Goal: Information Seeking & Learning: Learn about a topic

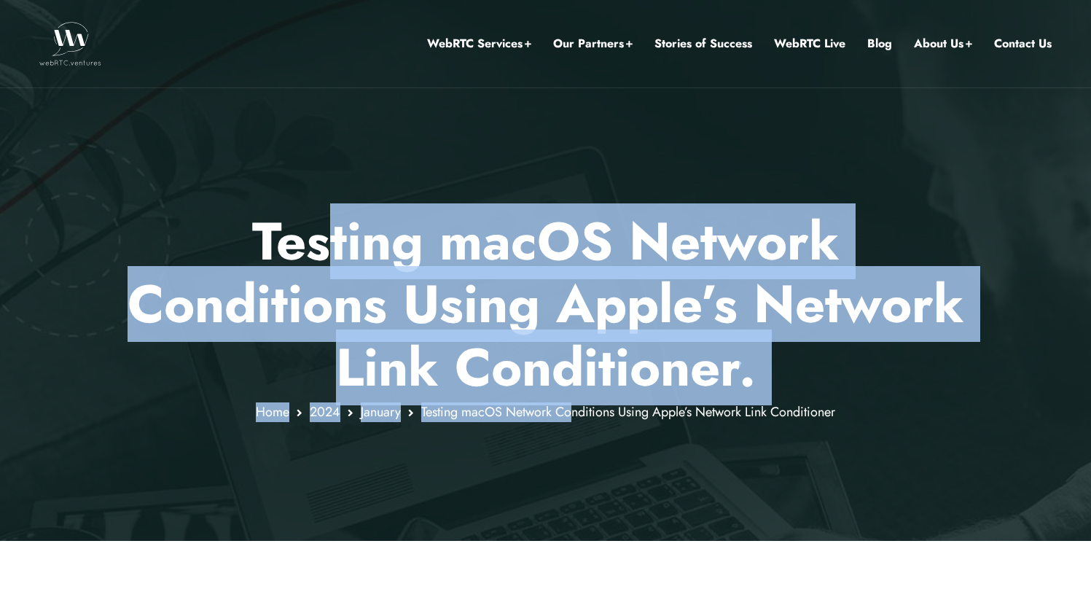
drag, startPoint x: 322, startPoint y: 251, endPoint x: 567, endPoint y: 419, distance: 297.6
click at [567, 420] on div "Testing macOS Network Conditions Using Apple’s Network Link Conditioner . Home …" at bounding box center [545, 316] width 871 height 212
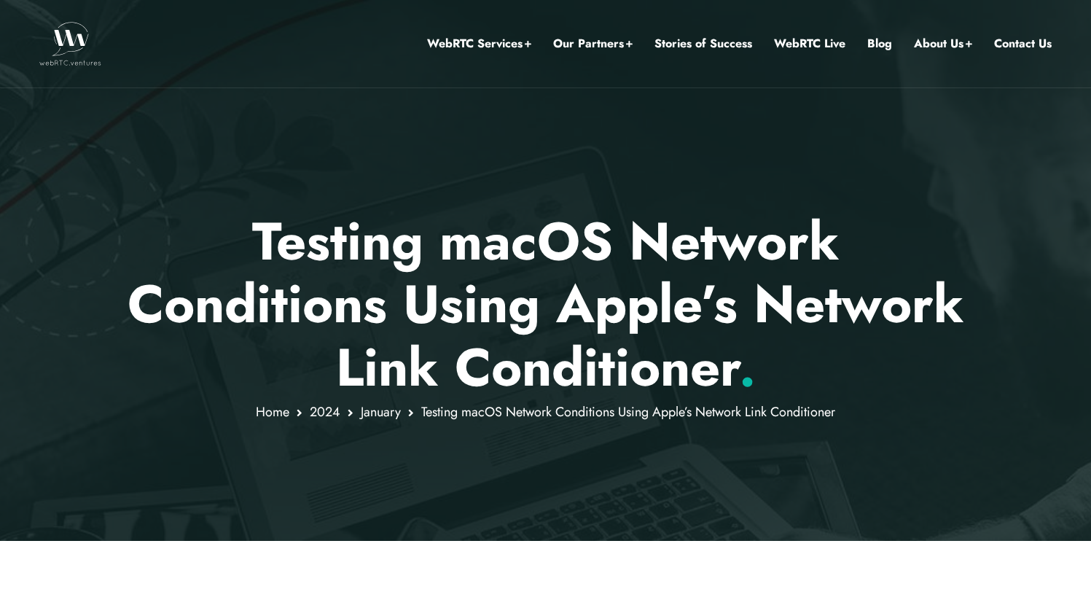
click at [567, 419] on span "Testing macOS Network Conditions Using Apple’s Network Link Conditioner" at bounding box center [628, 411] width 414 height 19
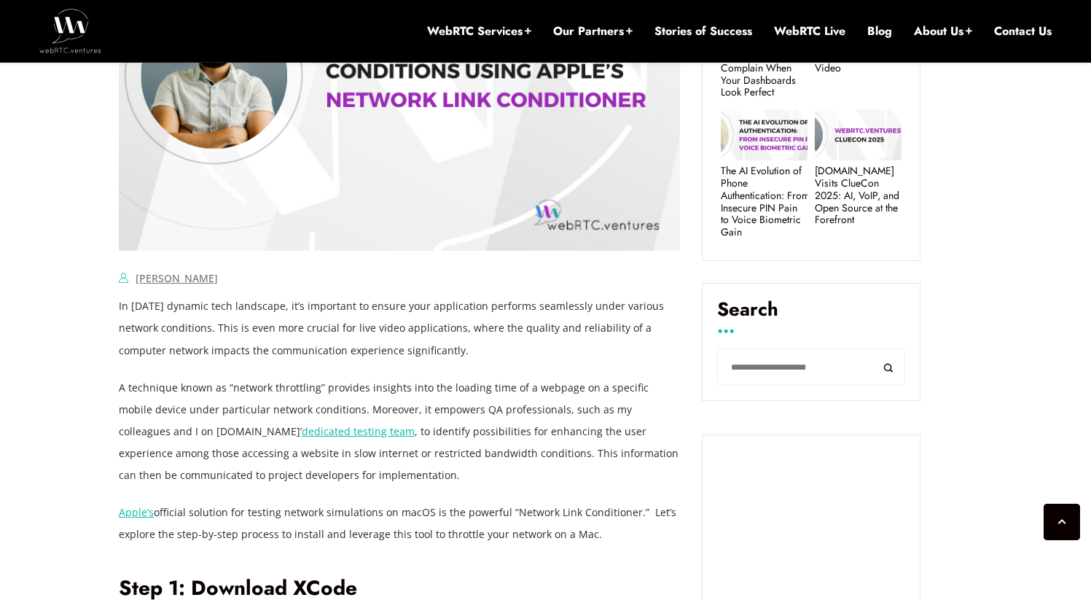
scroll to position [973, 0]
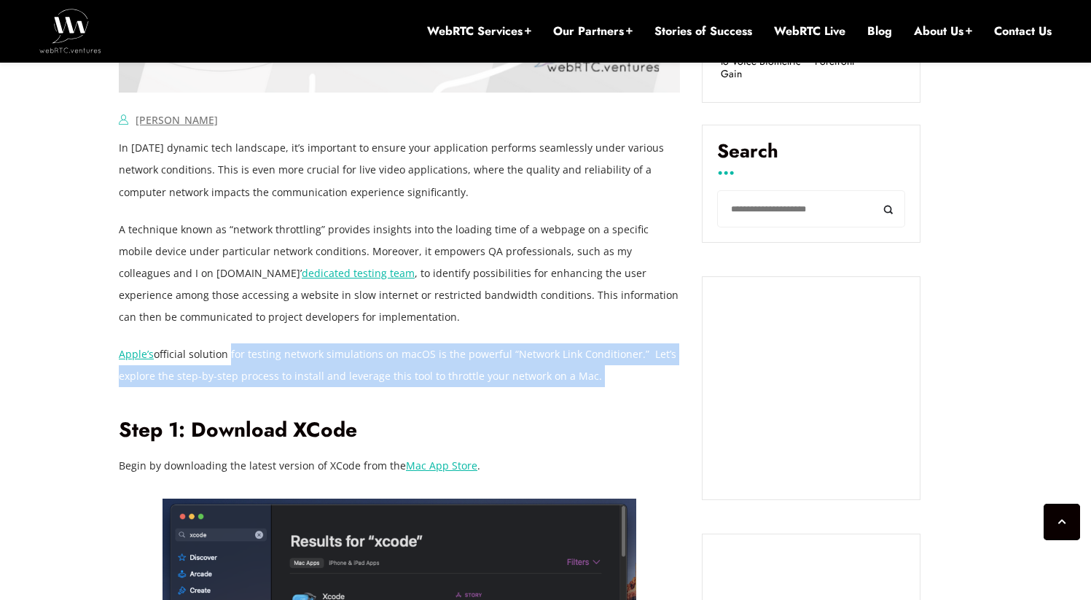
drag, startPoint x: 228, startPoint y: 355, endPoint x: 380, endPoint y: 390, distance: 156.4
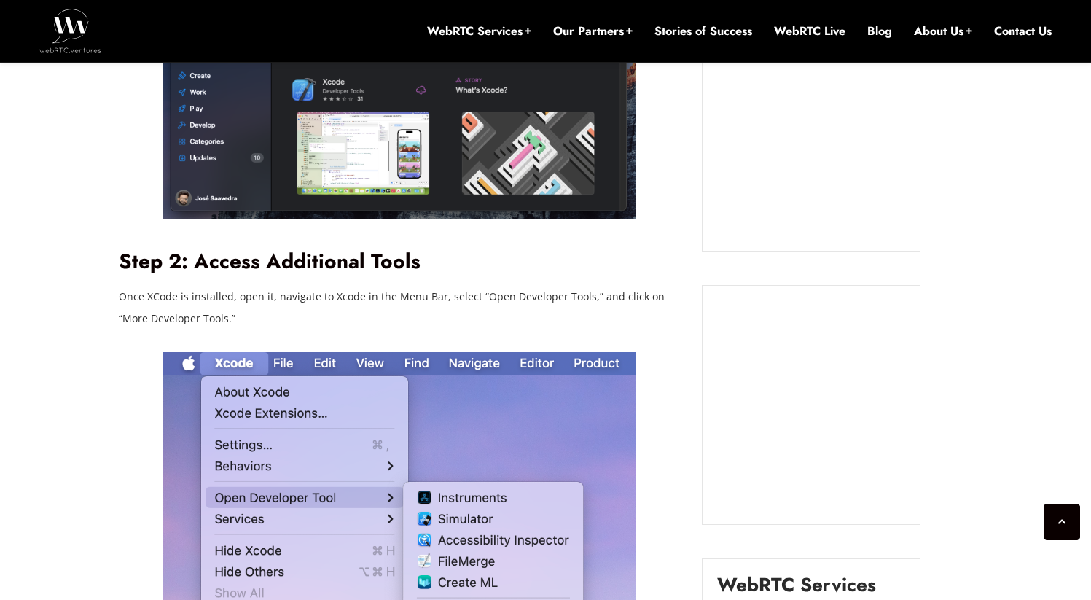
scroll to position [1490, 0]
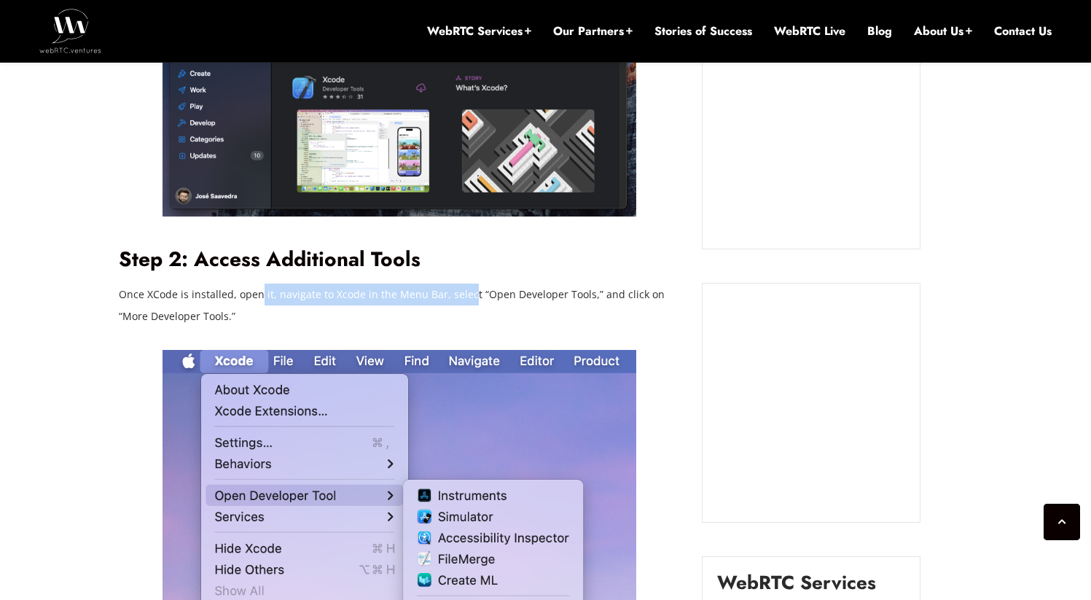
drag, startPoint x: 258, startPoint y: 291, endPoint x: 463, endPoint y: 293, distance: 205.4
click at [463, 293] on p "Once XCode is installed, open it, navigate to Xcode in the Menu Bar, select “Op…" at bounding box center [399, 305] width 561 height 44
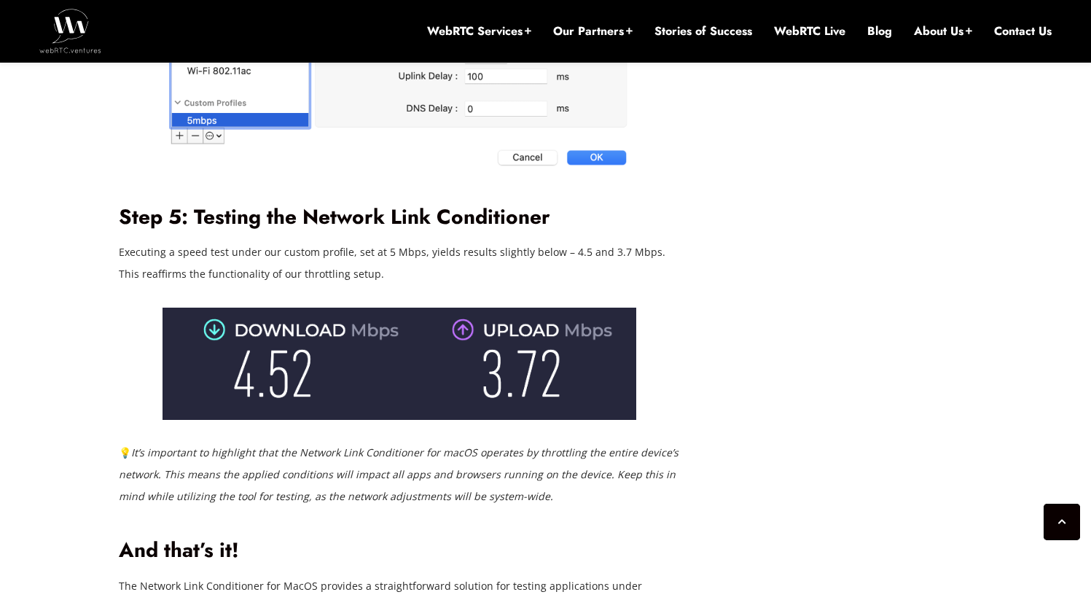
scroll to position [3916, 0]
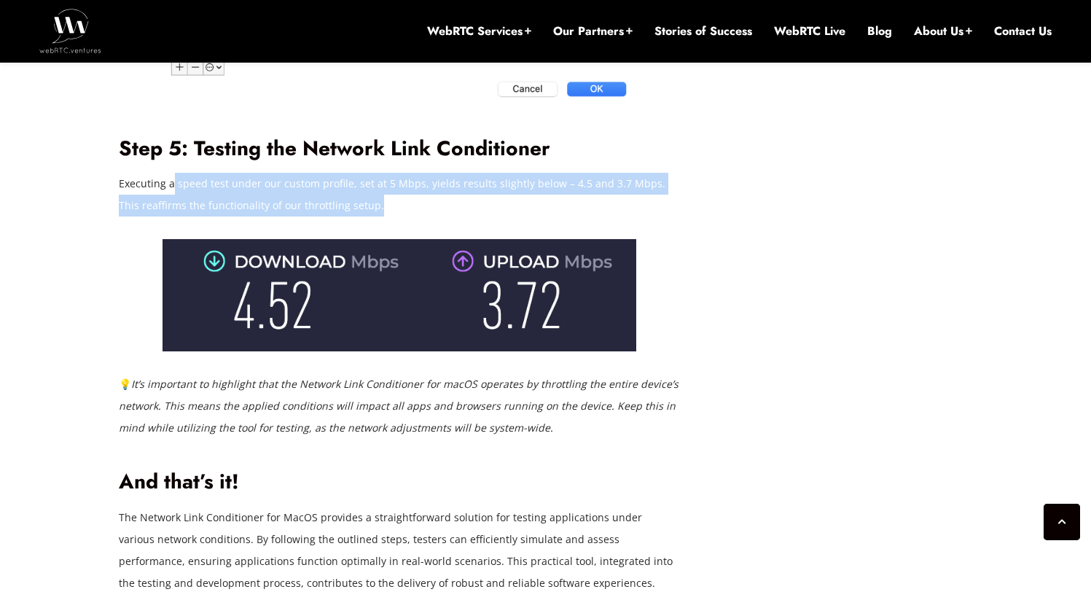
drag, startPoint x: 173, startPoint y: 160, endPoint x: 283, endPoint y: 195, distance: 114.7
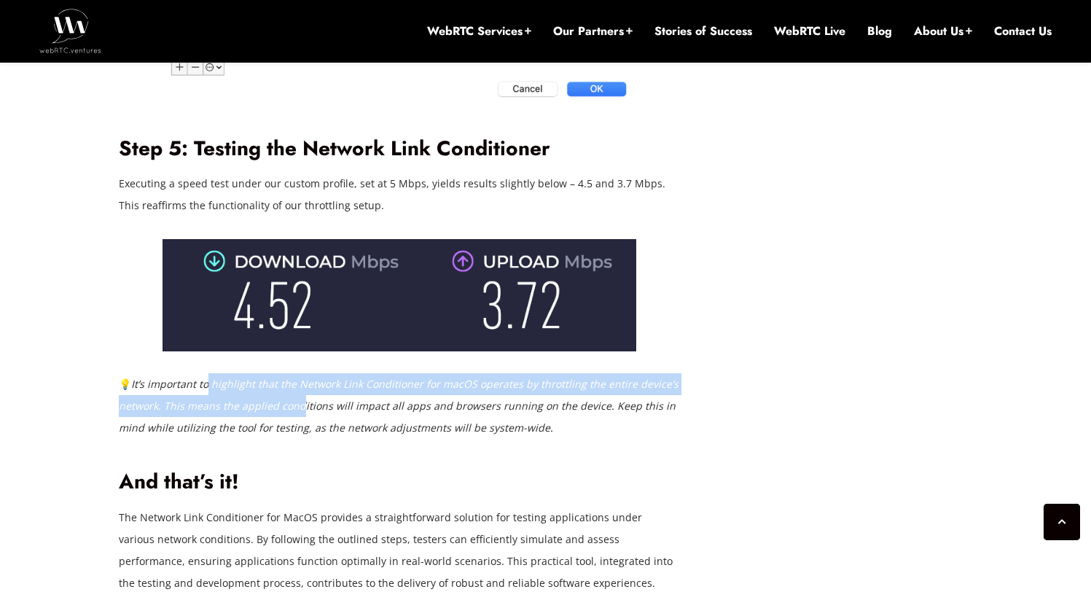
drag, startPoint x: 207, startPoint y: 355, endPoint x: 337, endPoint y: 398, distance: 137.5
click at [325, 397] on em "It’s important to highlight that the Network Link Conditioner for macOS operate…" at bounding box center [398, 406] width 559 height 58
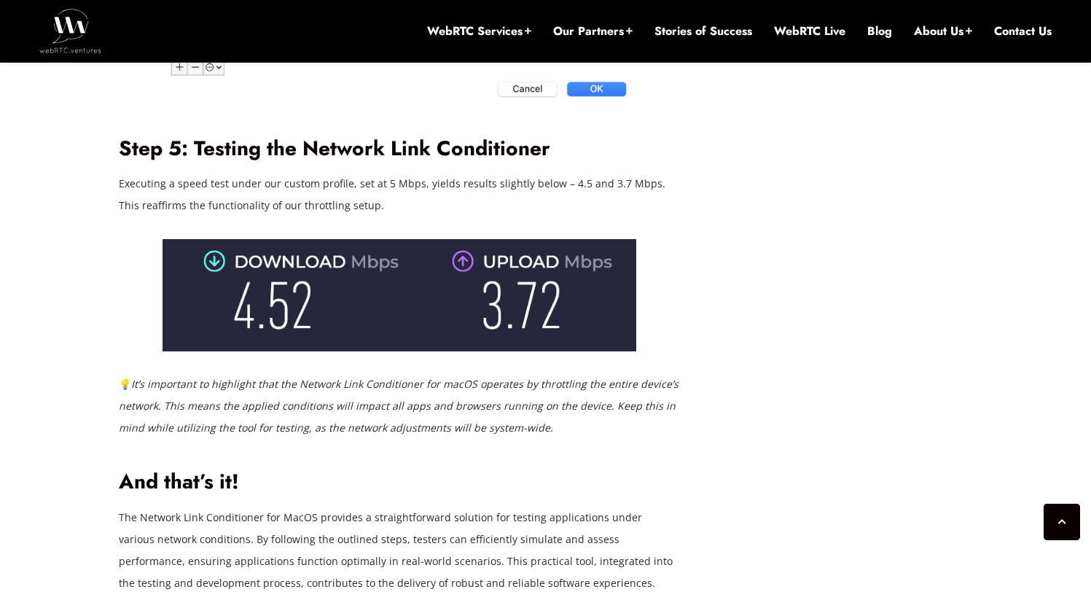
click at [338, 398] on em "It’s important to highlight that the Network Link Conditioner for macOS operate…" at bounding box center [398, 406] width 559 height 58
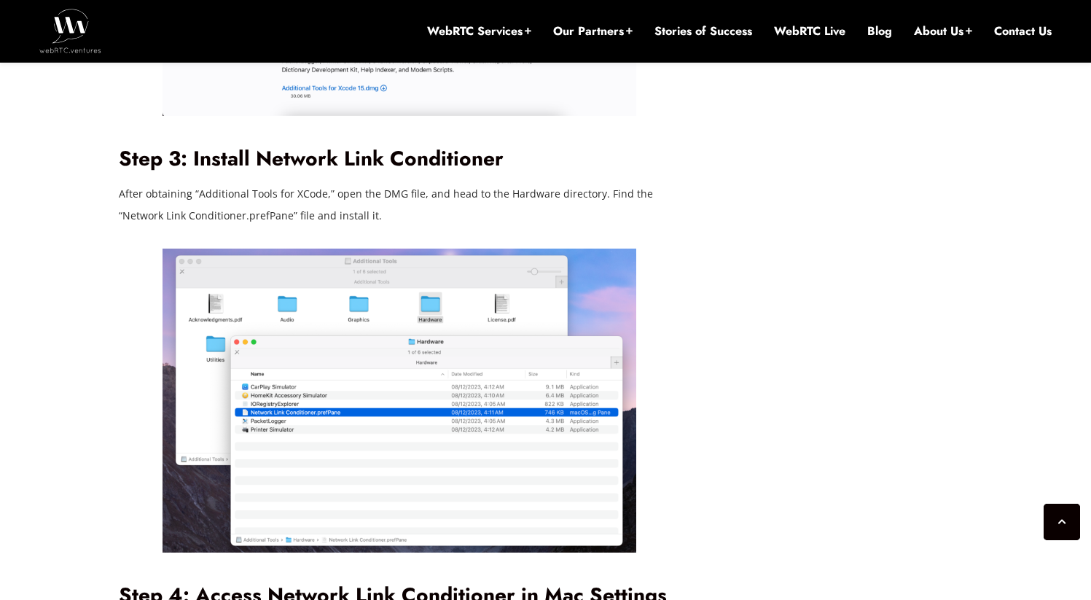
scroll to position [2382, 0]
drag, startPoint x: 152, startPoint y: 166, endPoint x: 336, endPoint y: 178, distance: 184.7
click at [336, 183] on p "After obtaining “Additional Tools for XCode,” open the DMG file, and head to th…" at bounding box center [399, 205] width 561 height 44
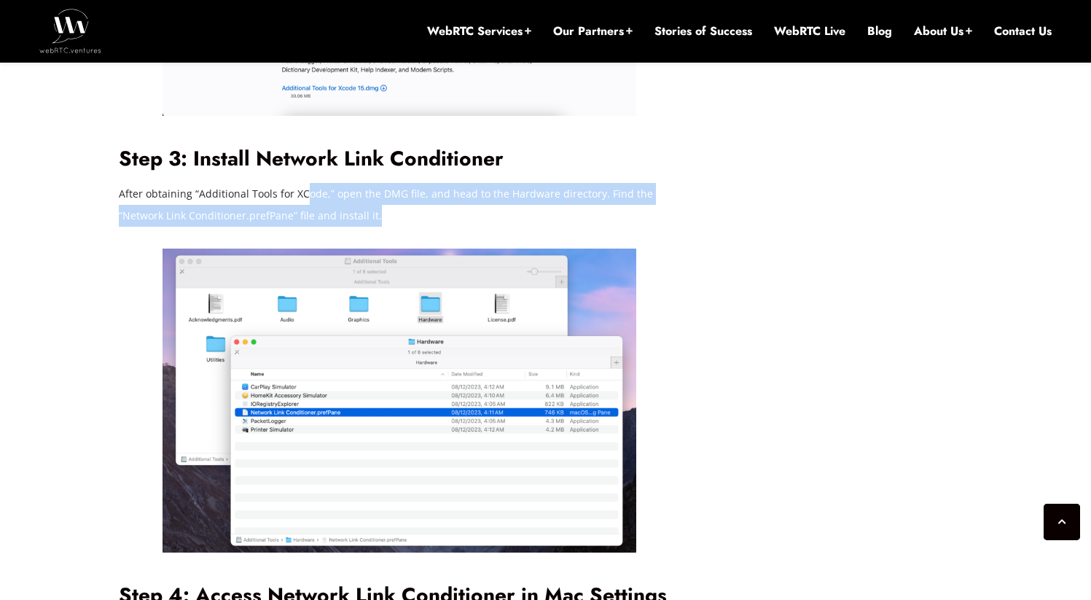
drag, startPoint x: 303, startPoint y: 178, endPoint x: 480, endPoint y: 188, distance: 177.3
click at [479, 188] on p "After obtaining “Additional Tools for XCode,” open the DMG file, and head to th…" at bounding box center [399, 205] width 561 height 44
click at [480, 188] on p "After obtaining “Additional Tools for XCode,” open the DMG file, and head to th…" at bounding box center [399, 205] width 561 height 44
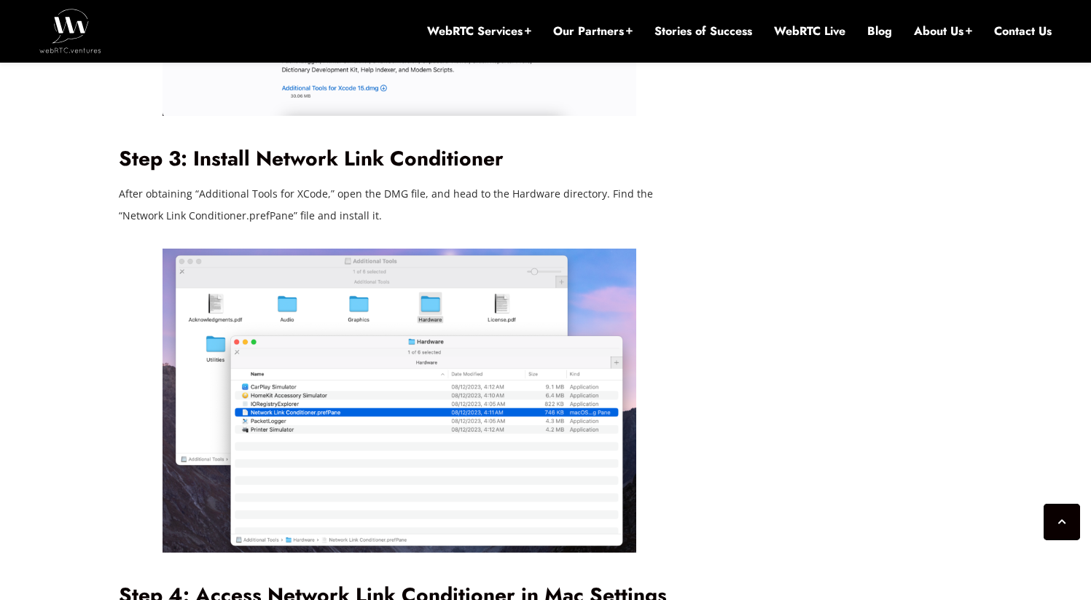
drag, startPoint x: 362, startPoint y: 178, endPoint x: 485, endPoint y: 178, distance: 123.1
click at [485, 183] on p "After obtaining “Additional Tools for XCode,” open the DMG file, and head to th…" at bounding box center [399, 205] width 561 height 44
click at [486, 183] on p "After obtaining “Additional Tools for XCode,” open the DMG file, and head to th…" at bounding box center [399, 205] width 561 height 44
drag, startPoint x: 455, startPoint y: 174, endPoint x: 604, endPoint y: 173, distance: 149.3
click at [603, 183] on p "After obtaining “Additional Tools for XCode,” open the DMG file, and head to th…" at bounding box center [399, 205] width 561 height 44
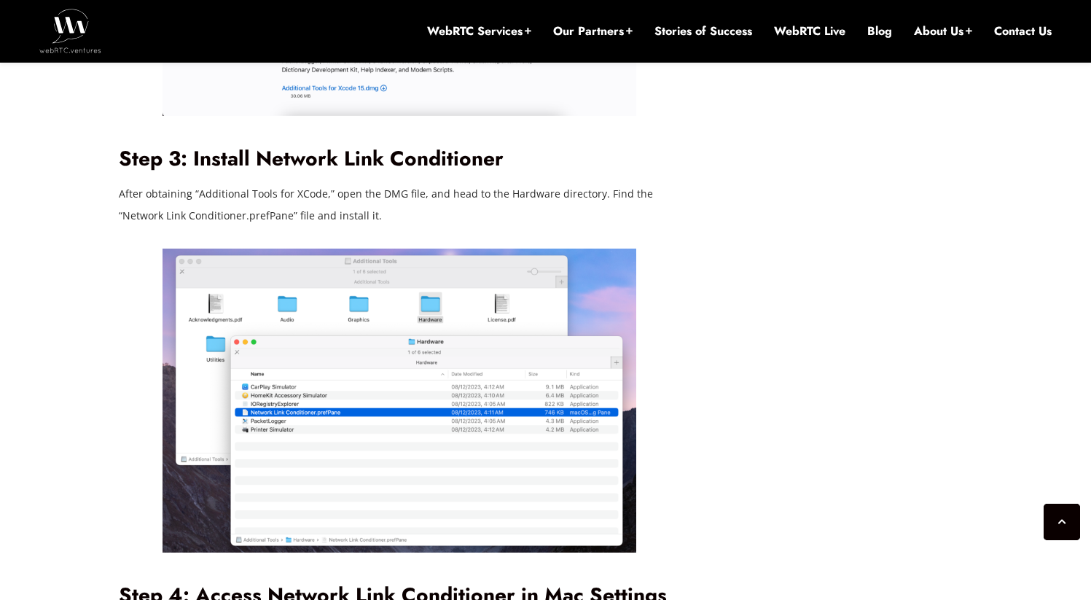
click at [604, 183] on p "After obtaining “Additional Tools for XCode,” open the DMG file, and head to th…" at bounding box center [399, 205] width 561 height 44
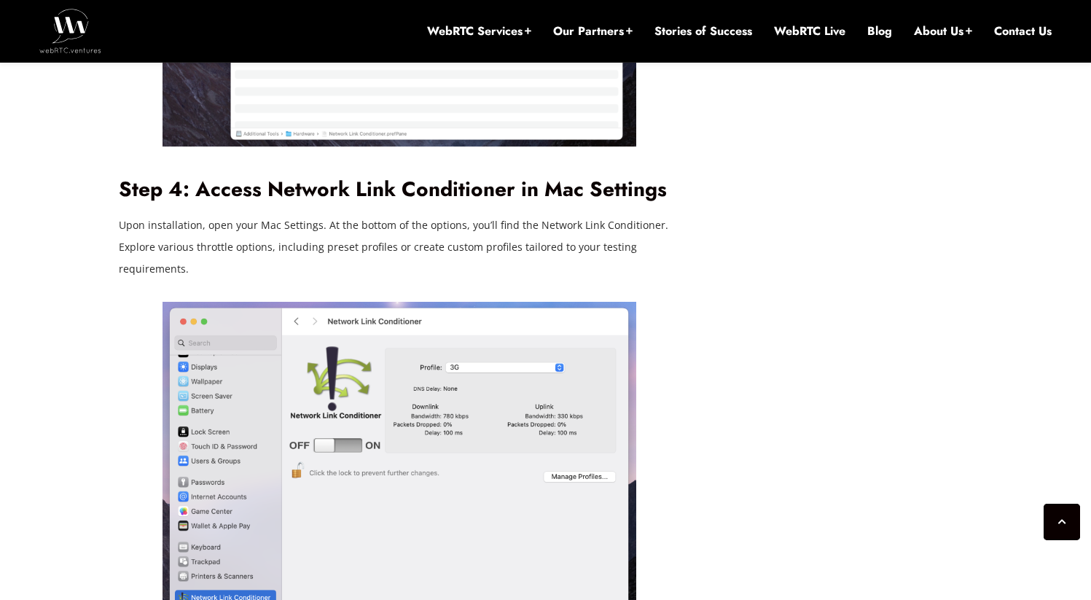
scroll to position [2774, 0]
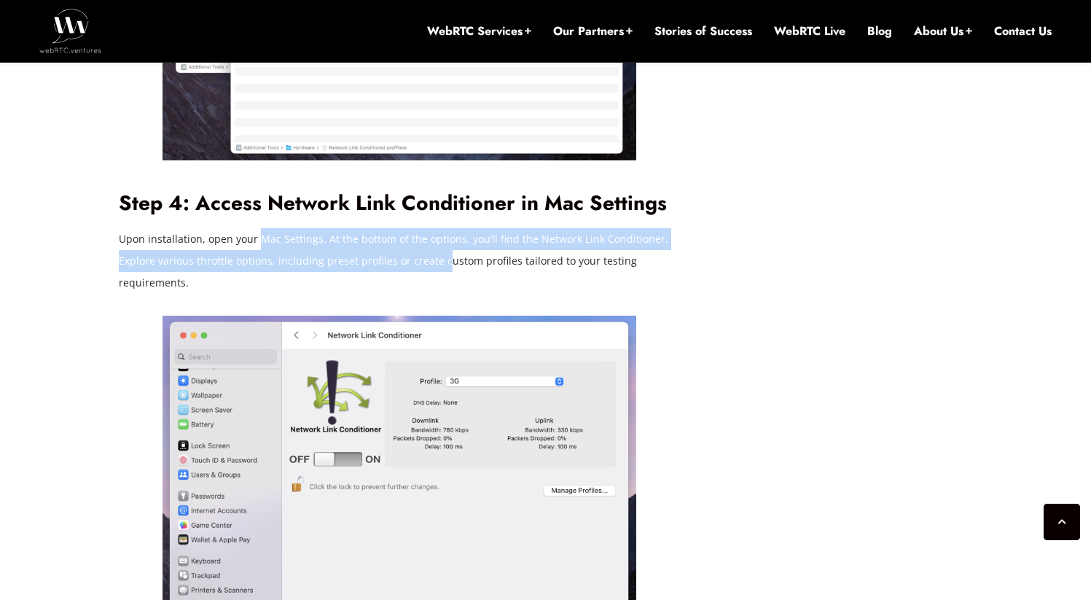
drag, startPoint x: 256, startPoint y: 215, endPoint x: 444, endPoint y: 245, distance: 189.6
click at [444, 245] on p "Upon installation, open your Mac Settings. At the bottom of the options, you’ll…" at bounding box center [399, 261] width 561 height 66
drag, startPoint x: 287, startPoint y: 207, endPoint x: 484, endPoint y: 249, distance: 201.2
click at [484, 249] on p "Upon installation, open your Mac Settings. At the bottom of the options, you’ll…" at bounding box center [399, 261] width 561 height 66
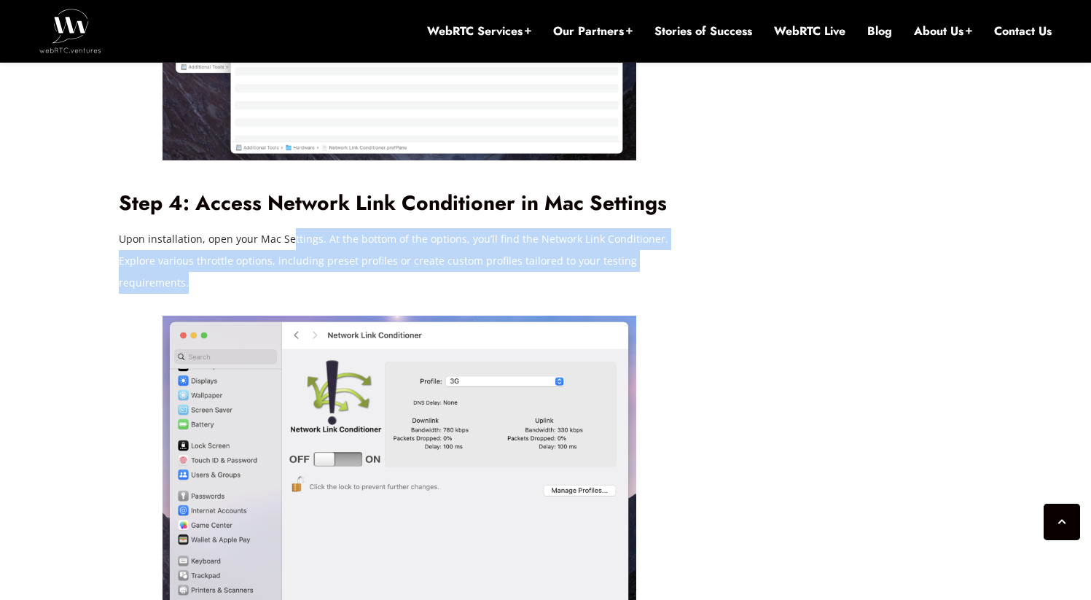
click at [484, 249] on p "Upon installation, open your Mac Settings. At the bottom of the options, you’ll…" at bounding box center [399, 261] width 561 height 66
drag, startPoint x: 130, startPoint y: 213, endPoint x: 323, endPoint y: 278, distance: 203.4
click at [323, 278] on div "In [DATE] dynamic tech landscape, it’s important to ensure your application per…" at bounding box center [399, 183] width 561 height 3695
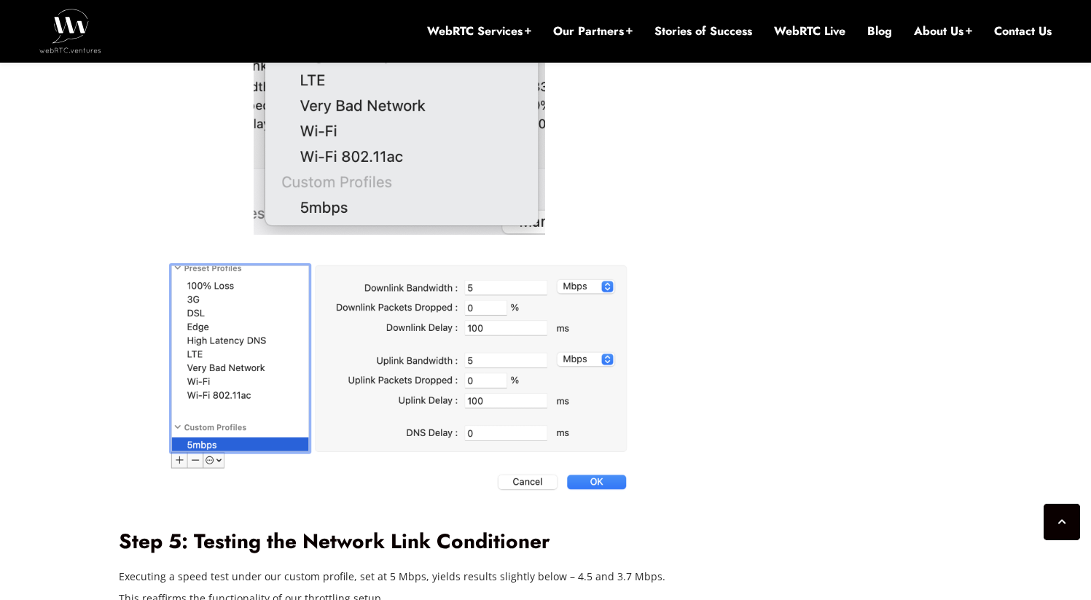
scroll to position [3766, 0]
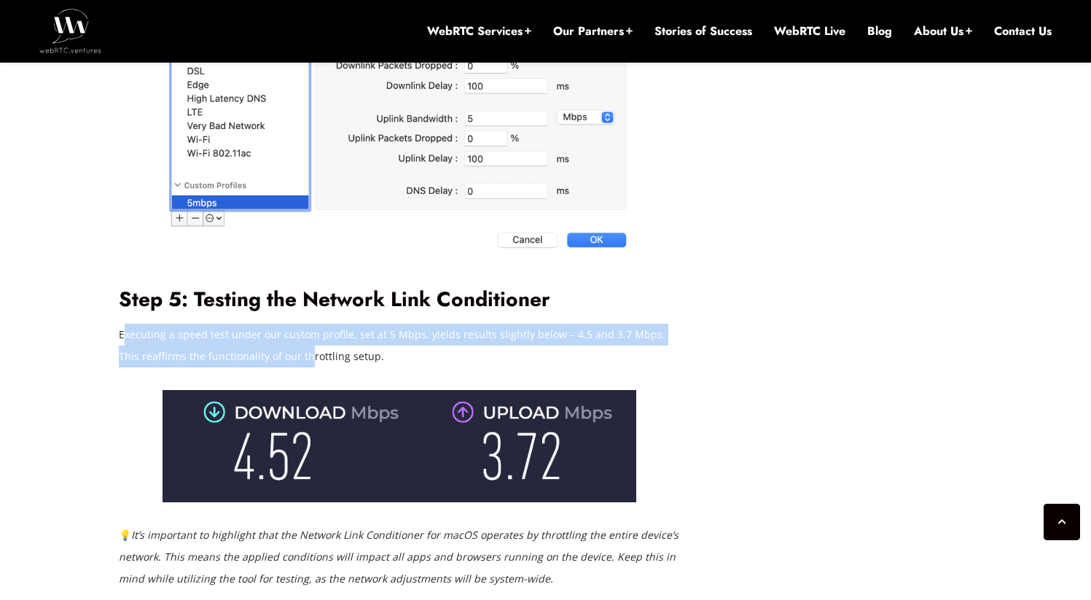
drag, startPoint x: 122, startPoint y: 309, endPoint x: 288, endPoint y: 325, distance: 166.1
click at [288, 325] on p "Executing a speed test under our custom profile, set at 5 Mbps, yields results …" at bounding box center [399, 345] width 561 height 44
drag, startPoint x: 317, startPoint y: 327, endPoint x: 195, endPoint y: 304, distance: 123.9
click at [195, 323] on p "Executing a speed test under our custom profile, set at 5 Mbps, yields results …" at bounding box center [399, 345] width 561 height 44
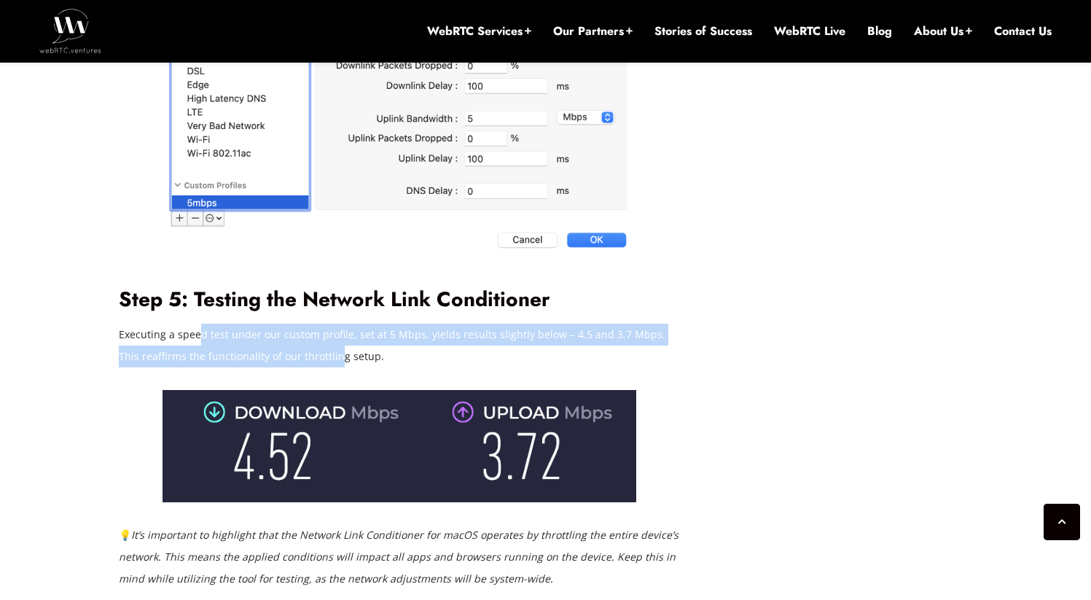
click at [195, 323] on p "Executing a speed test under our custom profile, set at 5 Mbps, yields results …" at bounding box center [399, 345] width 561 height 44
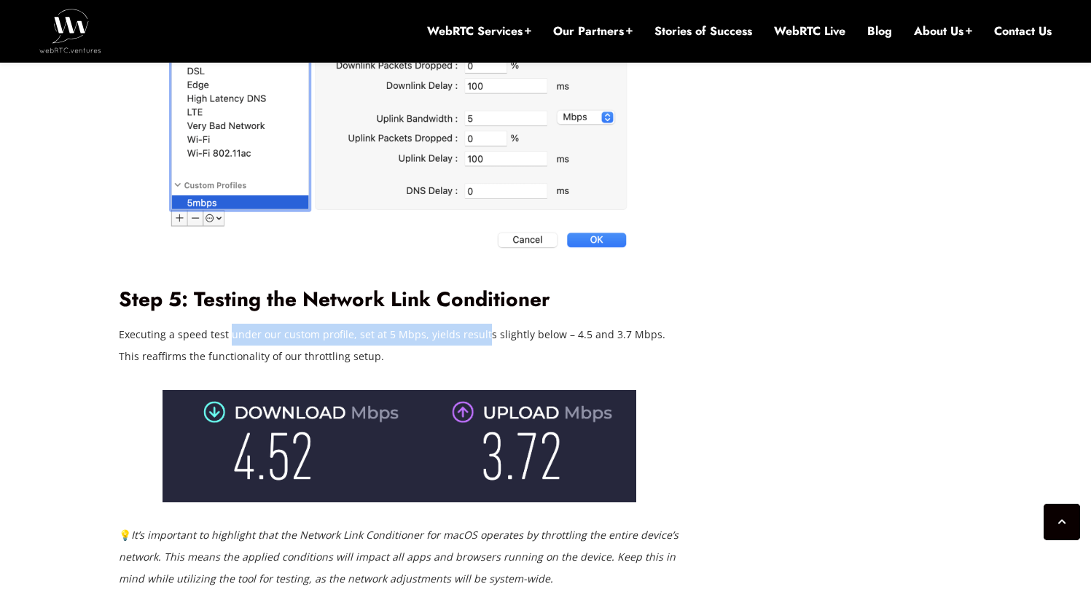
drag, startPoint x: 231, startPoint y: 303, endPoint x: 481, endPoint y: 316, distance: 250.2
click at [481, 323] on p "Executing a speed test under our custom profile, set at 5 Mbps, yields results …" at bounding box center [399, 345] width 561 height 44
click at [482, 323] on p "Executing a speed test under our custom profile, set at 5 Mbps, yields results …" at bounding box center [399, 345] width 561 height 44
drag, startPoint x: 413, startPoint y: 314, endPoint x: 623, endPoint y: 322, distance: 210.0
click at [623, 323] on p "Executing a speed test under our custom profile, set at 5 Mbps, yields results …" at bounding box center [399, 345] width 561 height 44
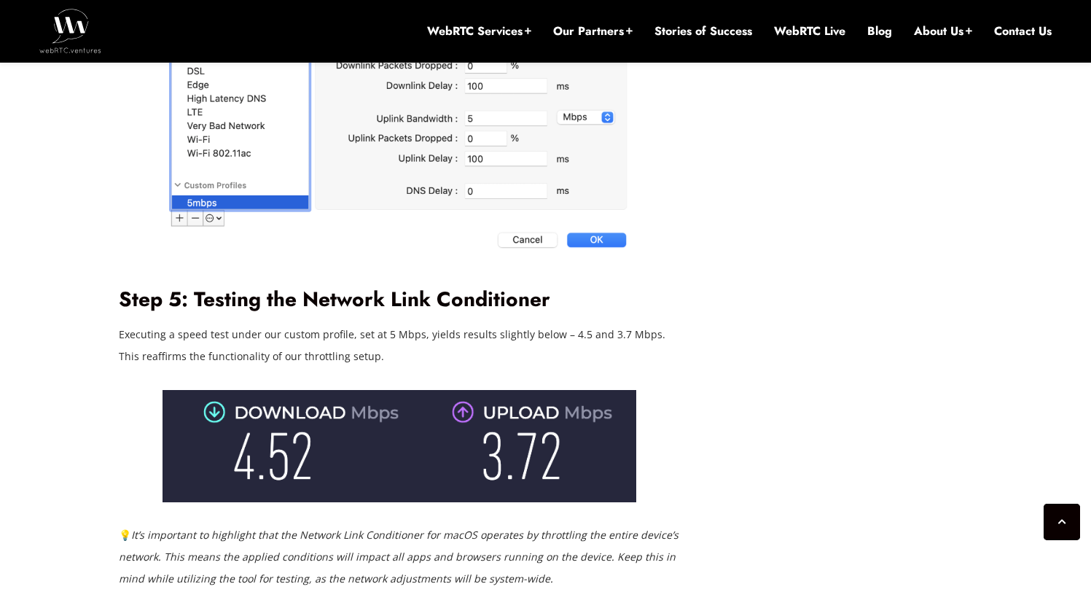
click at [623, 323] on p "Executing a speed test under our custom profile, set at 5 Mbps, yields results …" at bounding box center [399, 345] width 561 height 44
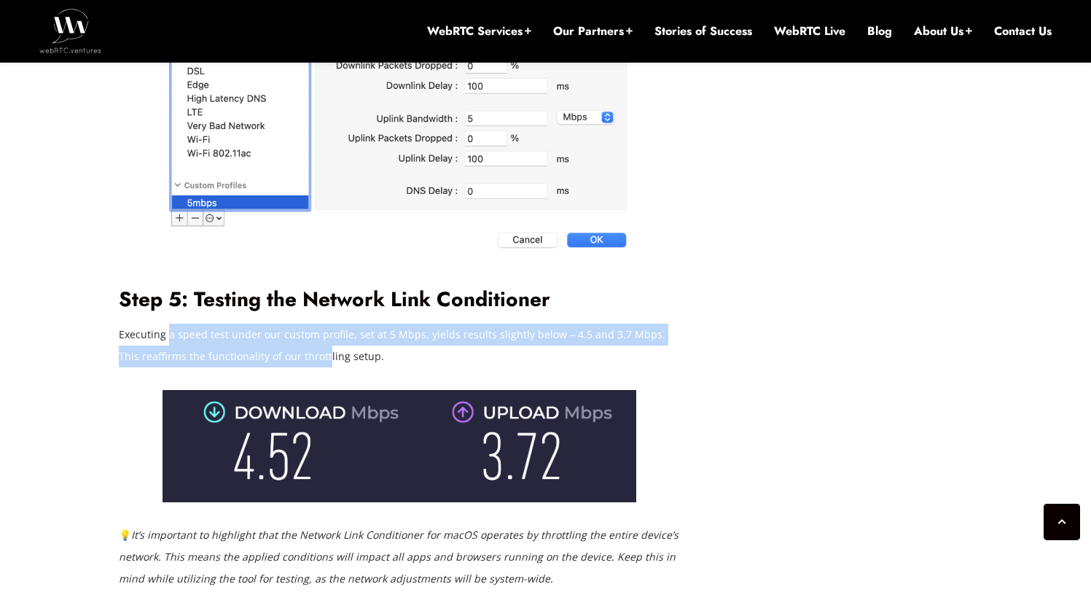
drag, startPoint x: 167, startPoint y: 308, endPoint x: 304, endPoint y: 334, distance: 139.4
click at [304, 334] on p "Executing a speed test under our custom profile, set at 5 Mbps, yields results …" at bounding box center [399, 345] width 561 height 44
drag, startPoint x: 310, startPoint y: 332, endPoint x: 145, endPoint y: 309, distance: 167.0
click at [145, 323] on p "Executing a speed test under our custom profile, set at 5 Mbps, yields results …" at bounding box center [399, 345] width 561 height 44
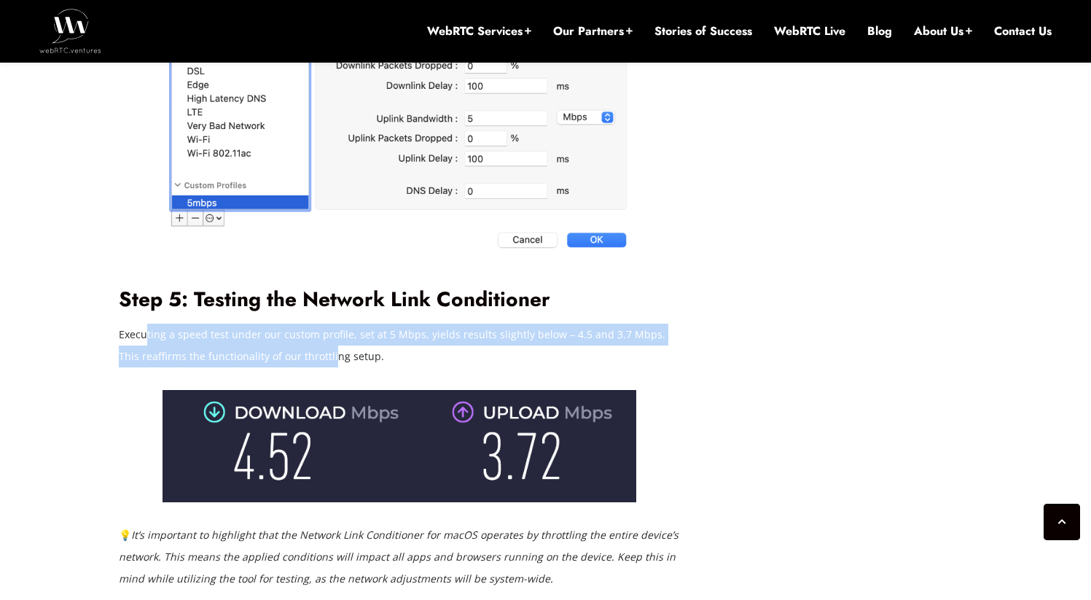
click at [145, 323] on p "Executing a speed test under our custom profile, set at 5 Mbps, yields results …" at bounding box center [399, 345] width 561 height 44
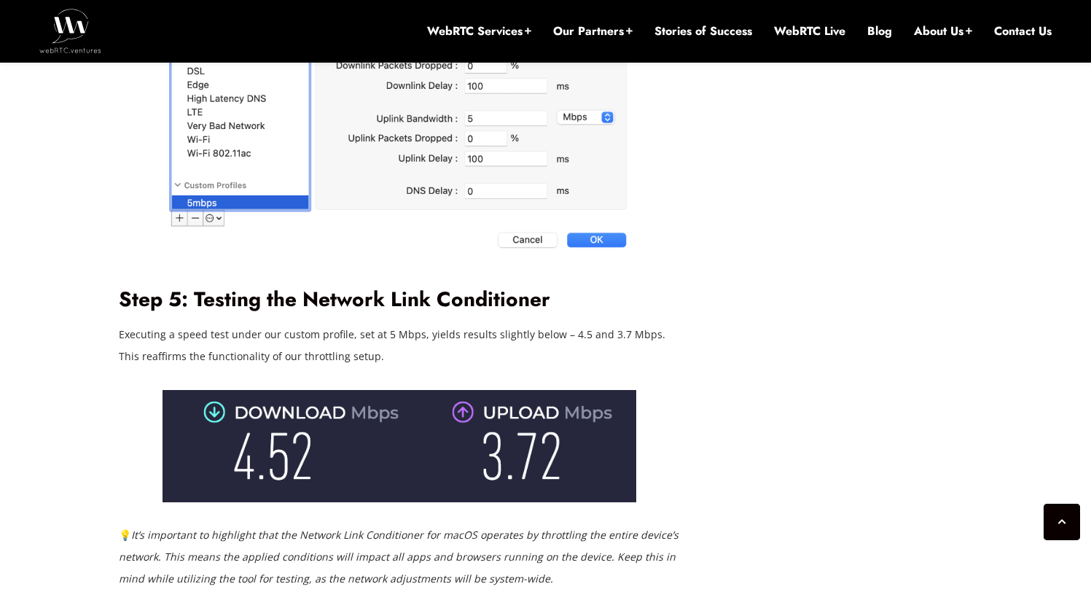
scroll to position [4045, 0]
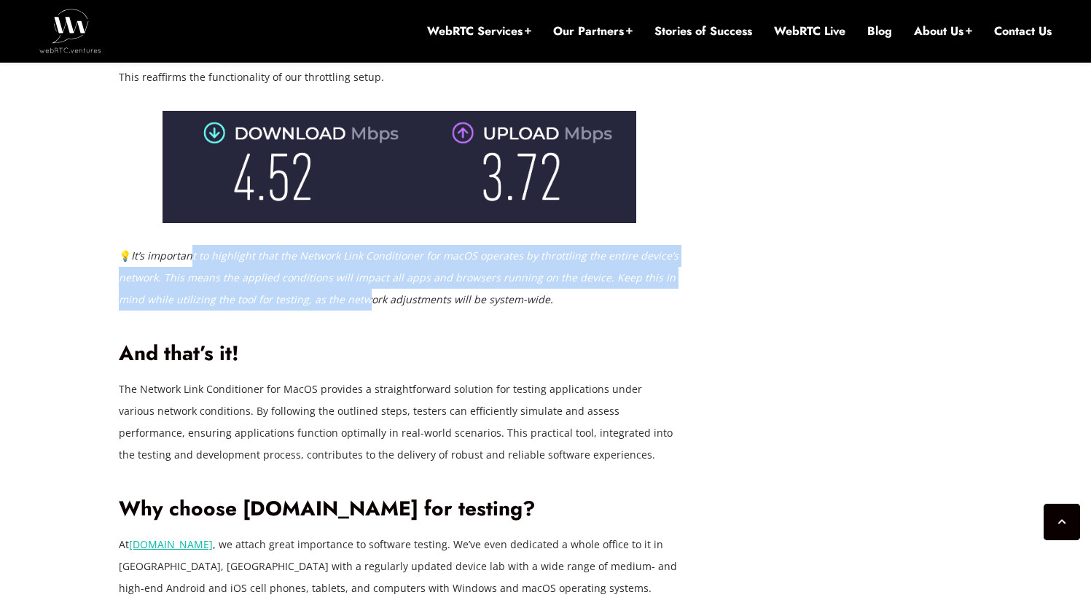
drag, startPoint x: 192, startPoint y: 229, endPoint x: 361, endPoint y: 283, distance: 177.4
click at [361, 283] on p "💡 It’s important to highlight that the Network Link Conditioner for macOS opera…" at bounding box center [399, 278] width 561 height 66
drag, startPoint x: 370, startPoint y: 280, endPoint x: 208, endPoint y: 237, distance: 168.0
click at [208, 248] on em "It’s important to highlight that the Network Link Conditioner for macOS operate…" at bounding box center [398, 277] width 559 height 58
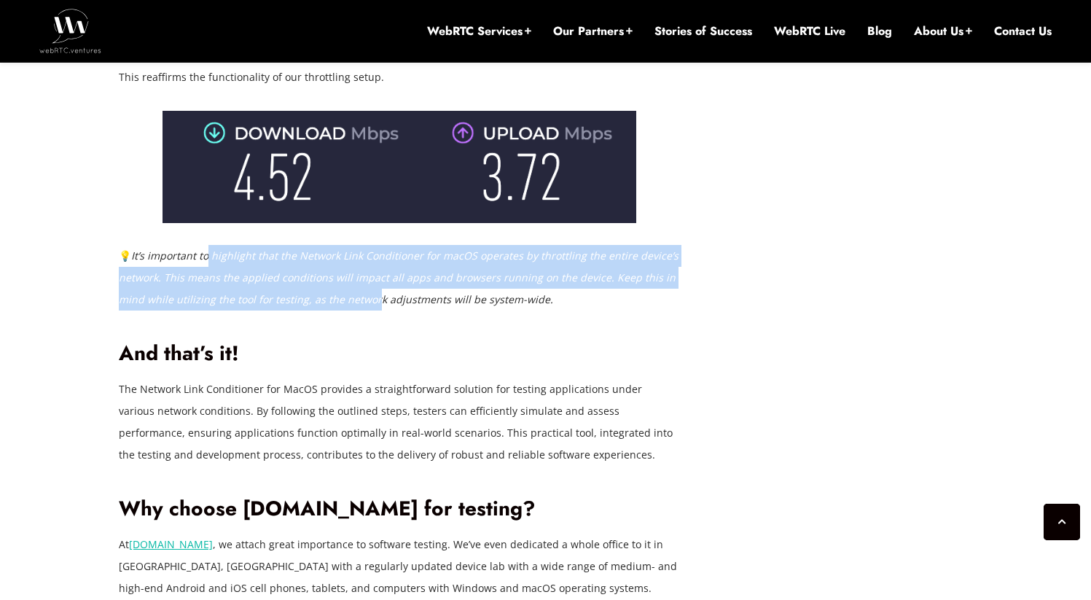
click at [208, 248] on em "It’s important to highlight that the Network Link Conditioner for macOS operate…" at bounding box center [398, 277] width 559 height 58
drag, startPoint x: 206, startPoint y: 237, endPoint x: 364, endPoint y: 278, distance: 163.3
click at [364, 278] on em "It’s important to highlight that the Network Link Conditioner for macOS operate…" at bounding box center [398, 277] width 559 height 58
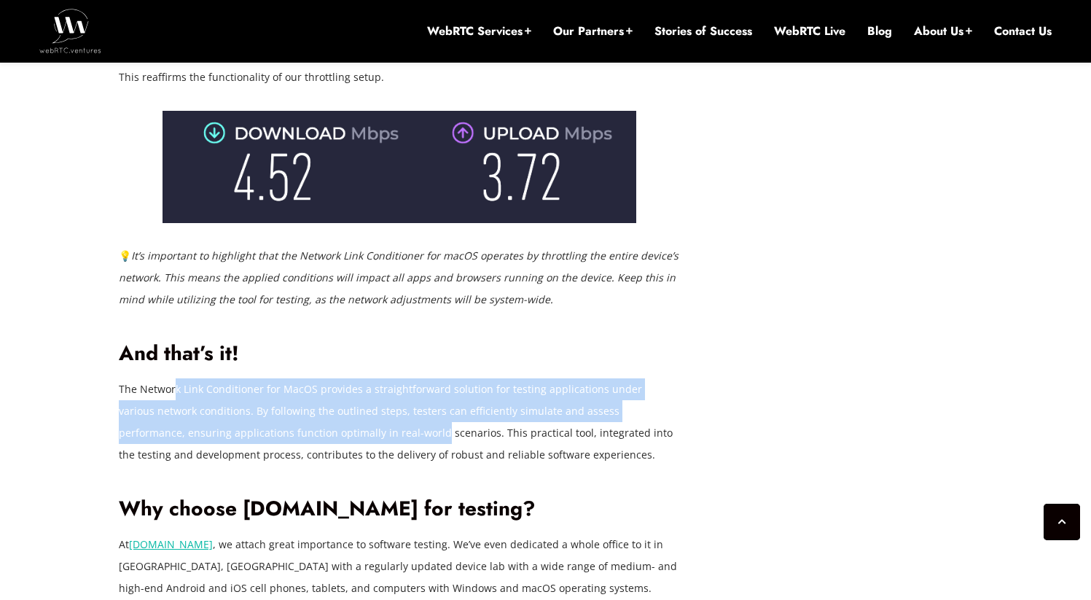
drag, startPoint x: 173, startPoint y: 366, endPoint x: 327, endPoint y: 418, distance: 162.9
click at [327, 418] on p "The Network Link Conditioner for MacOS provides a straightforward solution for …" at bounding box center [399, 421] width 561 height 87
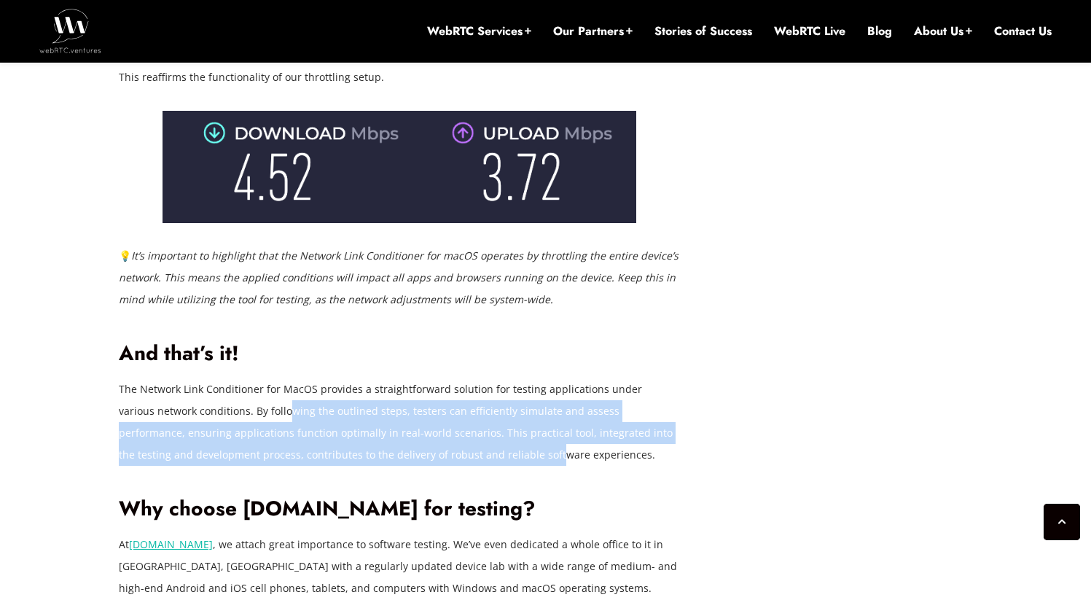
drag, startPoint x: 413, startPoint y: 436, endPoint x: 250, endPoint y: 391, distance: 169.1
click at [250, 391] on p "The Network Link Conditioner for MacOS provides a straightforward solution for …" at bounding box center [399, 421] width 561 height 87
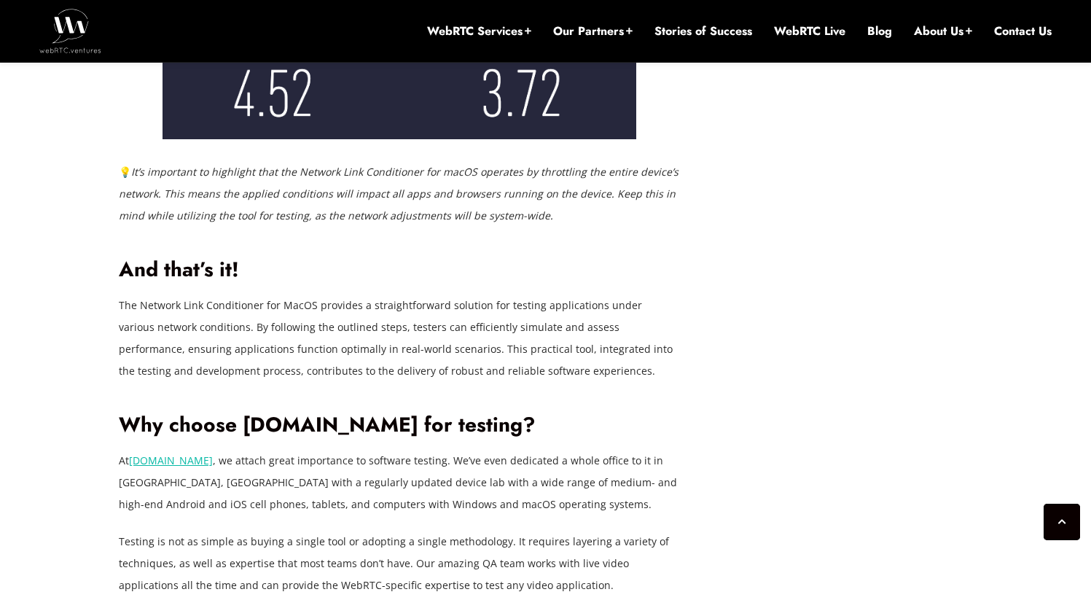
scroll to position [4130, 0]
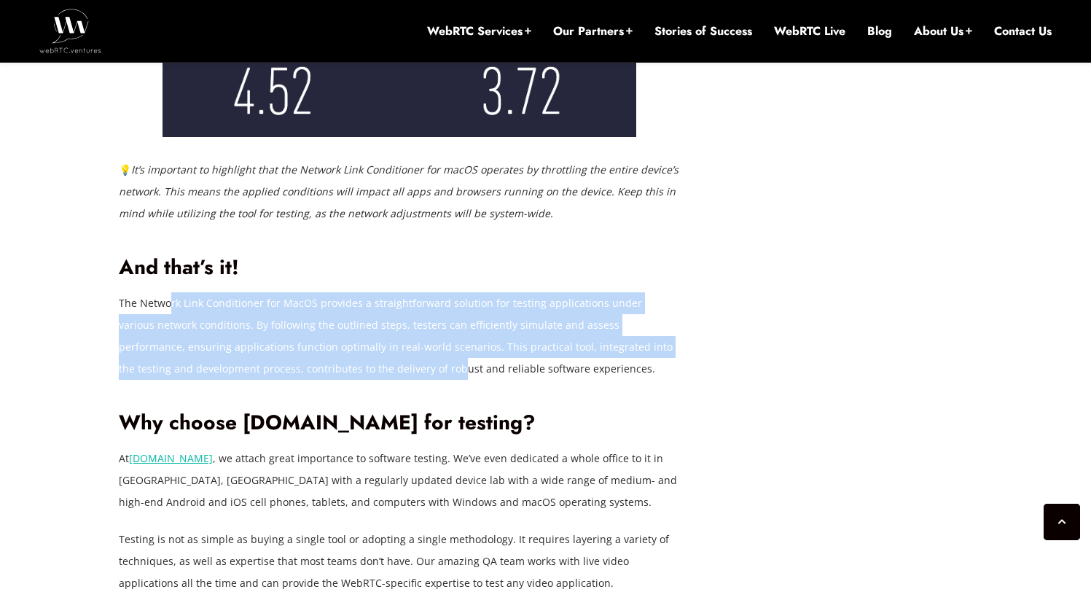
drag, startPoint x: 169, startPoint y: 286, endPoint x: 315, endPoint y: 335, distance: 153.7
click at [315, 335] on p "The Network Link Conditioner for MacOS provides a straightforward solution for …" at bounding box center [399, 335] width 561 height 87
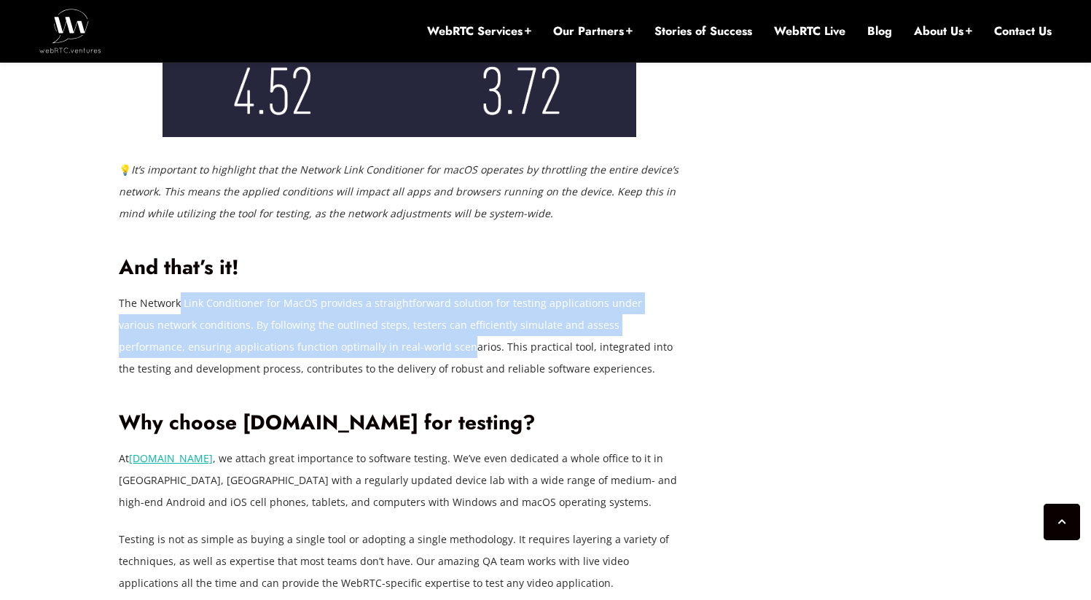
drag, startPoint x: 352, startPoint y: 333, endPoint x: 177, endPoint y: 272, distance: 185.0
click at [177, 292] on p "The Network Link Conditioner for MacOS provides a straightforward solution for …" at bounding box center [399, 335] width 561 height 87
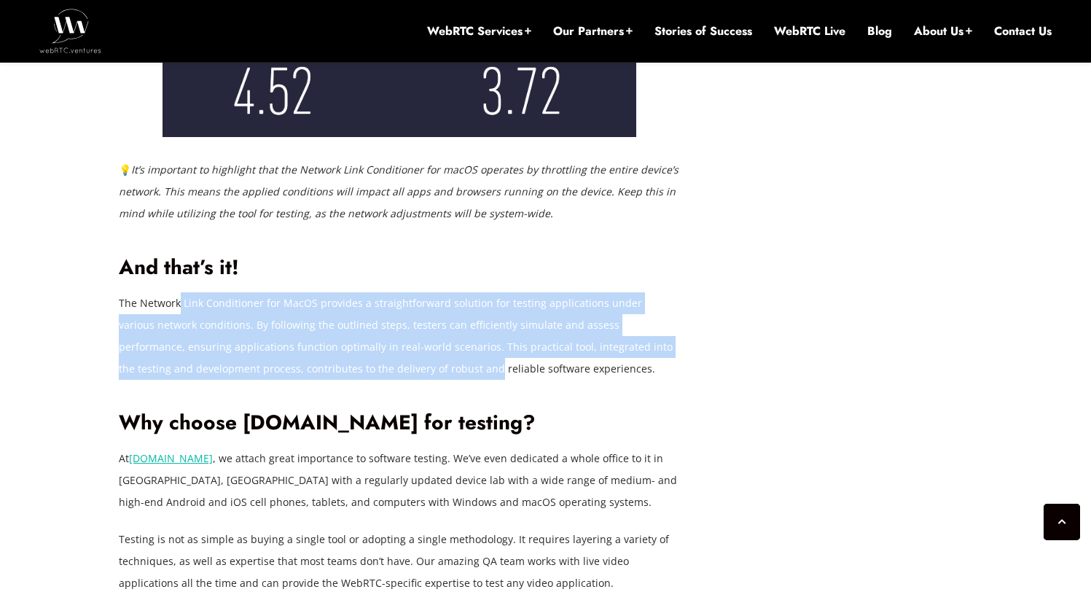
drag, startPoint x: 177, startPoint y: 272, endPoint x: 349, endPoint y: 346, distance: 187.0
click at [348, 346] on p "The Network Link Conditioner for MacOS provides a straightforward solution for …" at bounding box center [399, 335] width 561 height 87
click at [350, 346] on p "The Network Link Conditioner for MacOS provides a straightforward solution for …" at bounding box center [399, 335] width 561 height 87
drag, startPoint x: 433, startPoint y: 351, endPoint x: 203, endPoint y: 285, distance: 238.9
click at [203, 292] on p "The Network Link Conditioner for MacOS provides a straightforward solution for …" at bounding box center [399, 335] width 561 height 87
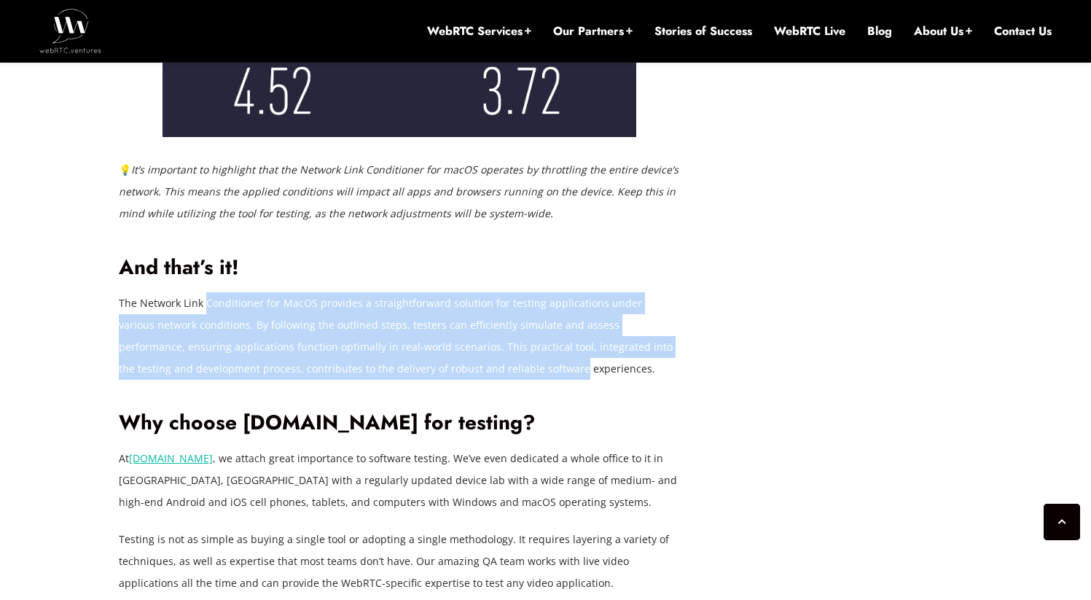
click at [203, 292] on p "The Network Link Conditioner for MacOS provides a straightforward solution for …" at bounding box center [399, 335] width 561 height 87
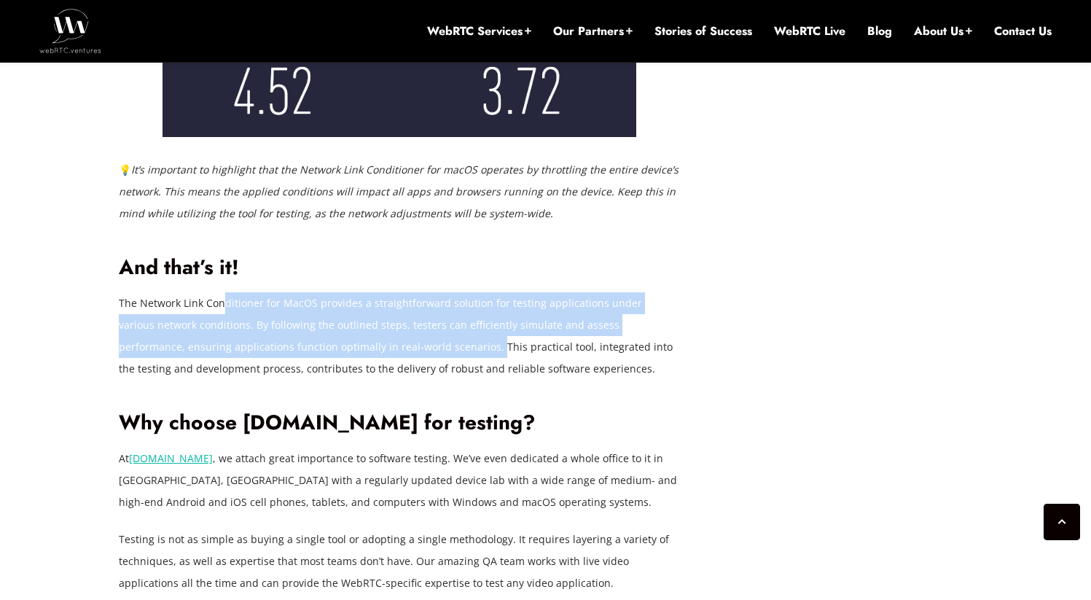
drag, startPoint x: 221, startPoint y: 276, endPoint x: 382, endPoint y: 325, distance: 168.2
click at [382, 325] on p "The Network Link Conditioner for MacOS provides a straightforward solution for …" at bounding box center [399, 335] width 561 height 87
click at [383, 325] on p "The Network Link Conditioner for MacOS provides a straightforward solution for …" at bounding box center [399, 335] width 561 height 87
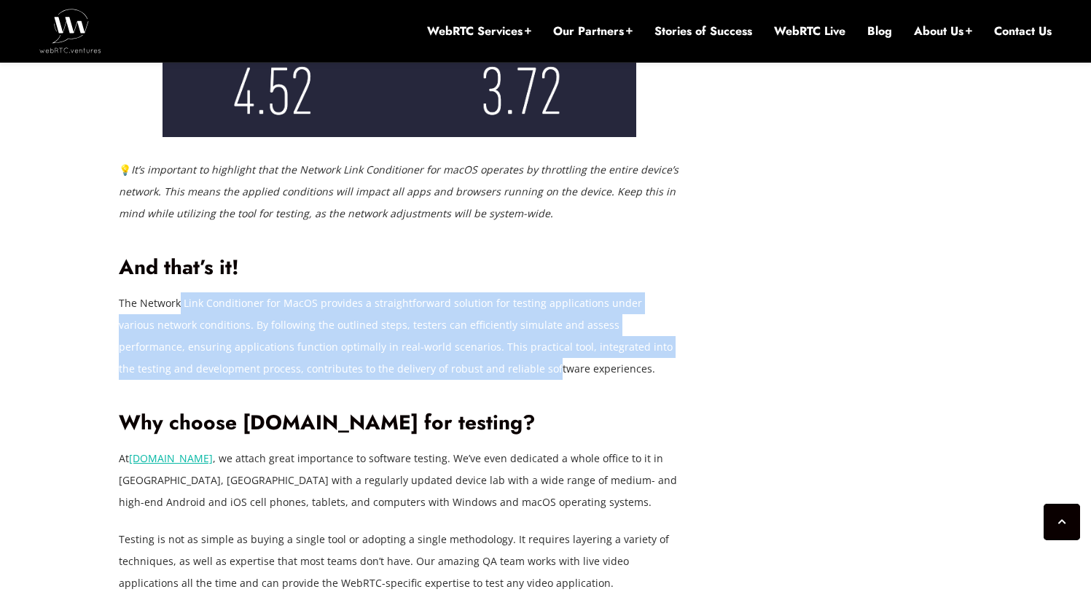
drag, startPoint x: 408, startPoint y: 341, endPoint x: 174, endPoint y: 290, distance: 239.3
click at [176, 292] on p "The Network Link Conditioner for MacOS provides a straightforward solution for …" at bounding box center [399, 335] width 561 height 87
click at [174, 292] on p "The Network Link Conditioner for MacOS provides a straightforward solution for …" at bounding box center [399, 335] width 561 height 87
drag, startPoint x: 158, startPoint y: 284, endPoint x: 355, endPoint y: 364, distance: 212.4
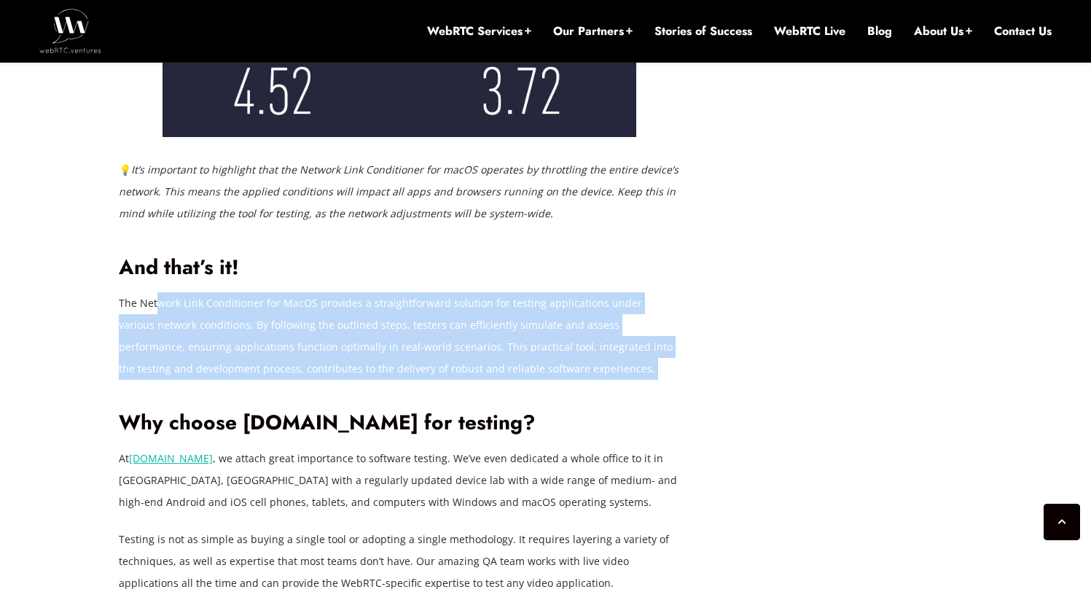
drag, startPoint x: 376, startPoint y: 361, endPoint x: 144, endPoint y: 275, distance: 247.8
click at [144, 292] on p "The Network Link Conditioner for MacOS provides a straightforward solution for …" at bounding box center [399, 335] width 561 height 87
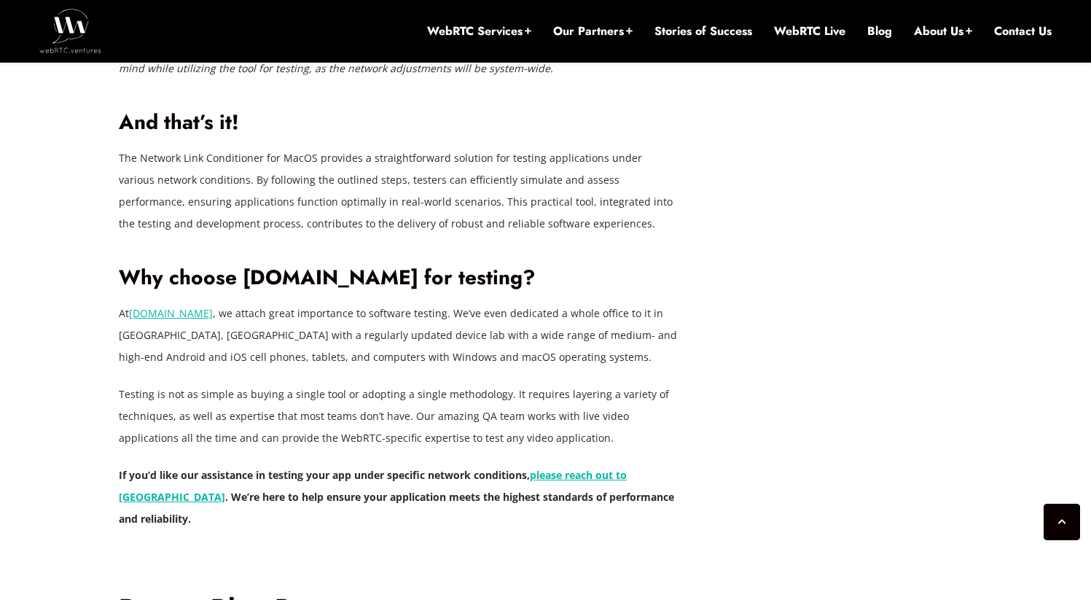
scroll to position [4278, 0]
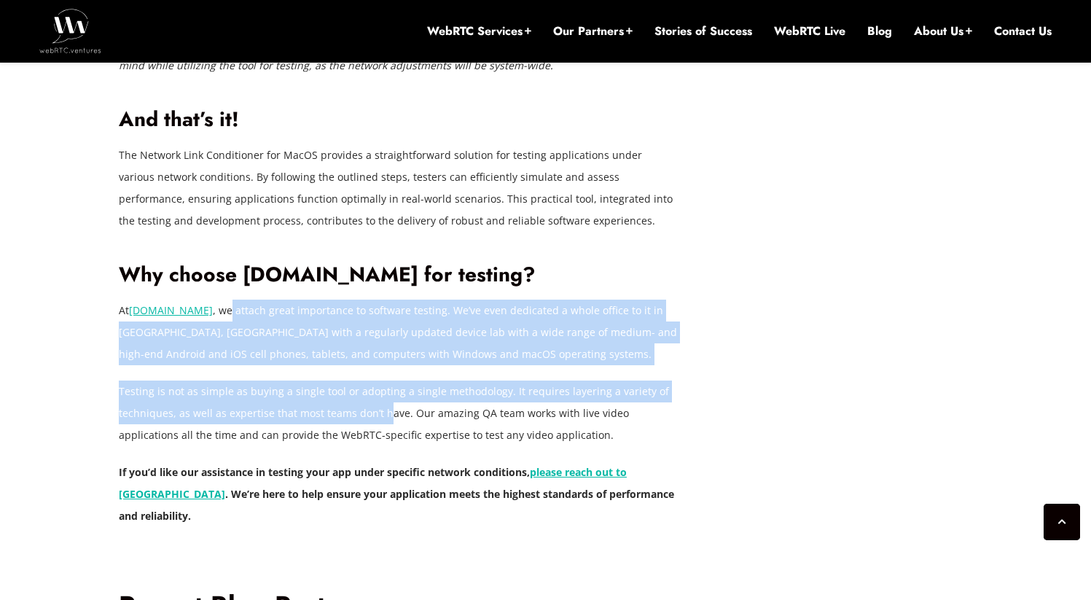
drag, startPoint x: 267, startPoint y: 312, endPoint x: 382, endPoint y: 396, distance: 142.9
click at [382, 396] on p "Testing is not as simple as buying a single tool or adopting a single methodolo…" at bounding box center [399, 413] width 561 height 66
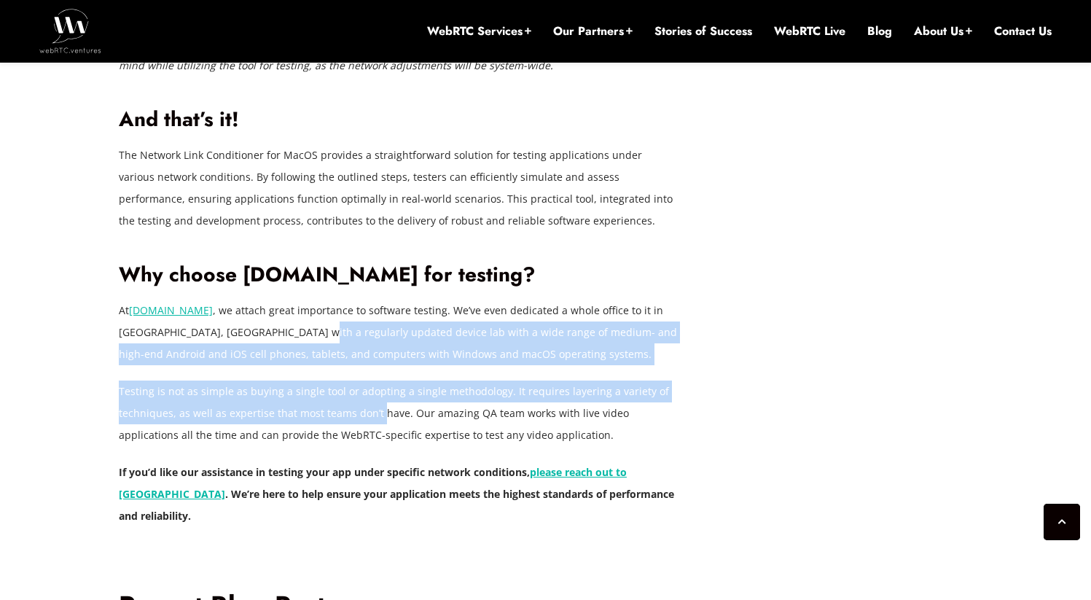
drag, startPoint x: 378, startPoint y: 399, endPoint x: 300, endPoint y: 307, distance: 120.4
click at [300, 307] on p "At [DOMAIN_NAME] , we attach great importance to software testing. We’ve even d…" at bounding box center [399, 332] width 561 height 66
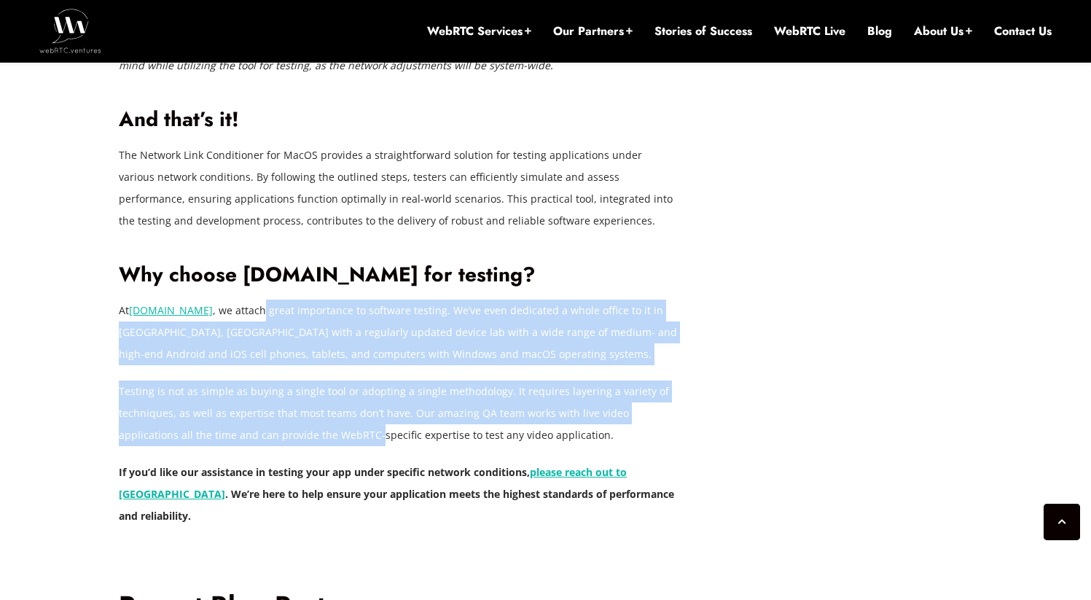
drag, startPoint x: 265, startPoint y: 284, endPoint x: 314, endPoint y: 412, distance: 137.2
click at [314, 412] on p "Testing is not as simple as buying a single tool or adopting a single methodolo…" at bounding box center [399, 413] width 561 height 66
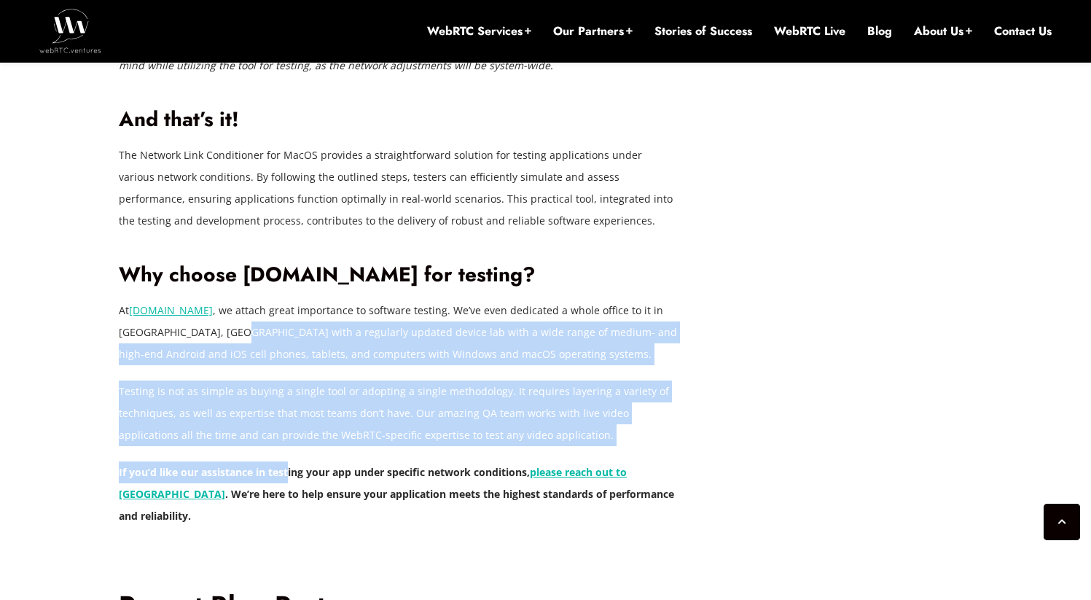
drag, startPoint x: 286, startPoint y: 444, endPoint x: 237, endPoint y: 311, distance: 141.5
click at [237, 308] on p "At [DOMAIN_NAME] , we attach great importance to software testing. We’ve even d…" at bounding box center [399, 332] width 561 height 66
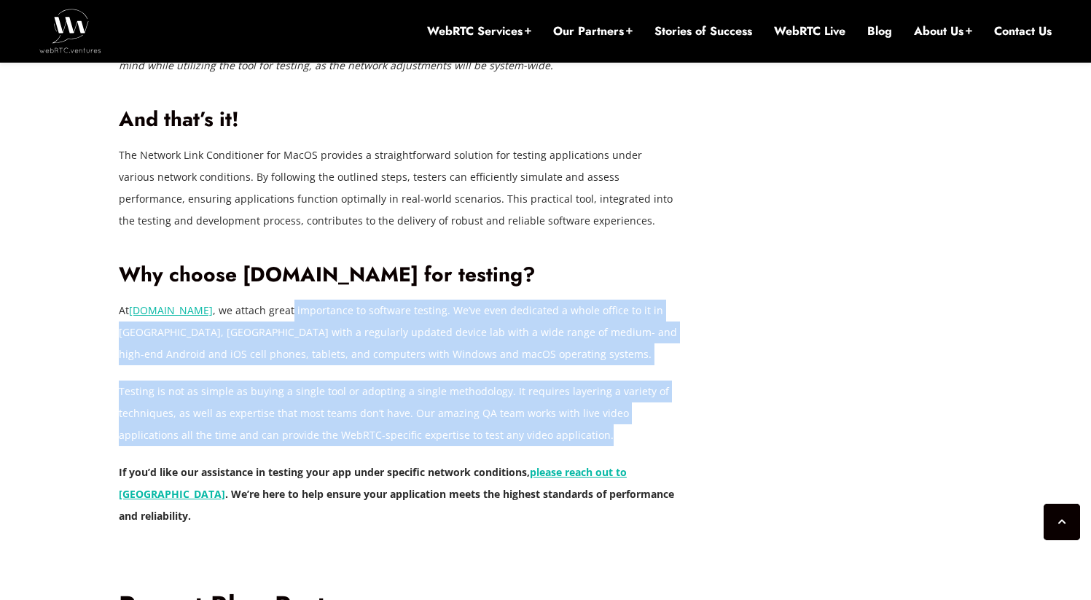
drag
click at [301, 299] on p "At [DOMAIN_NAME] , we attach great importance to software testing. We’ve even d…" at bounding box center [399, 332] width 561 height 66
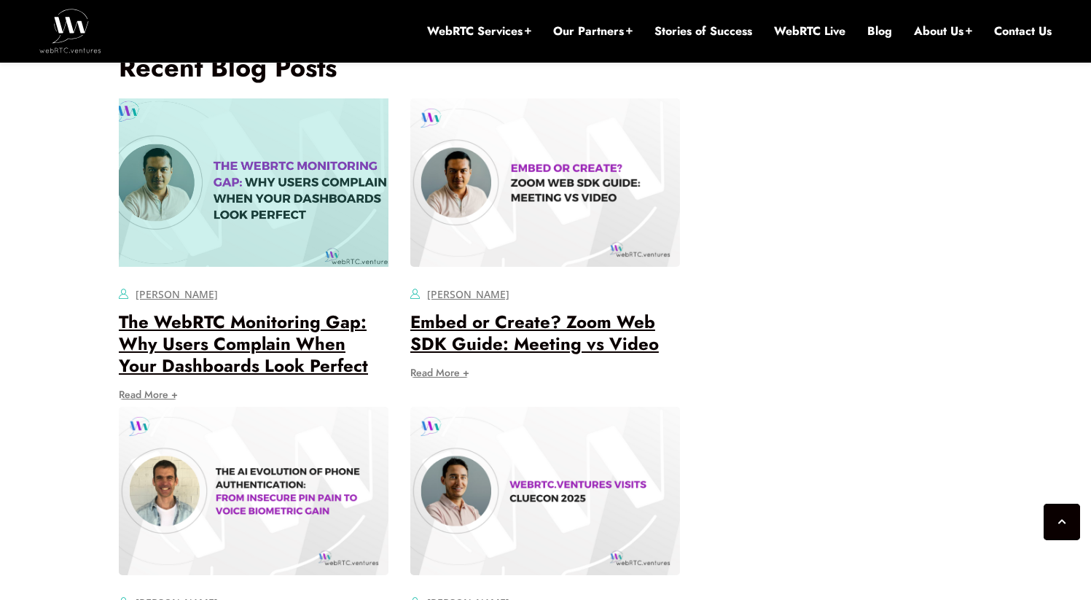
scroll to position [4346, 0]
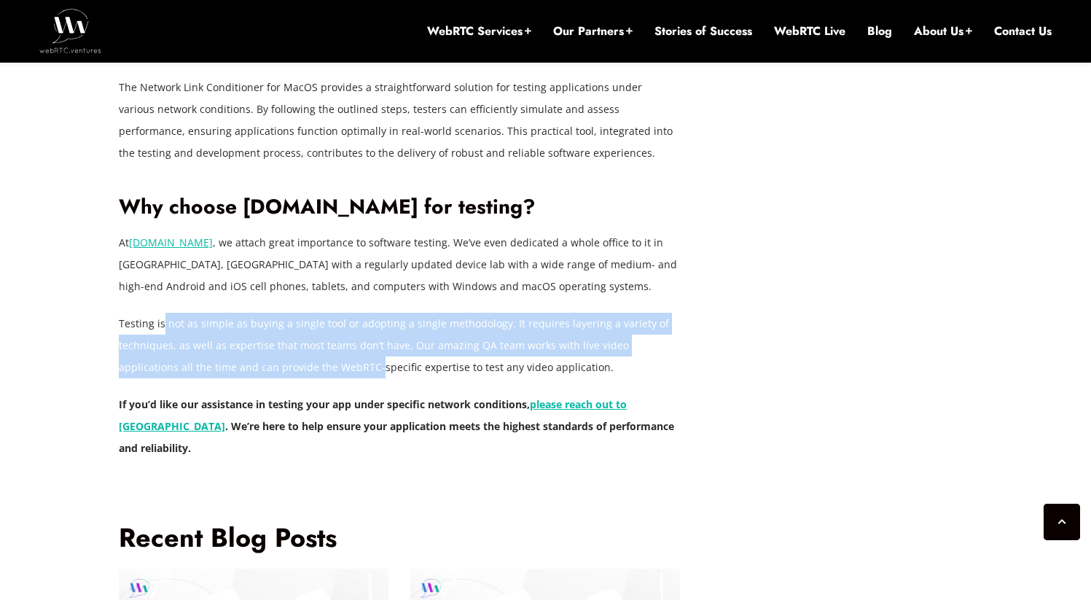
click at [315, 355] on p "Testing is not as simple as buying a single tool or adopting a single methodolo…" at bounding box center [399, 346] width 561 height 66
